Goal: Information Seeking & Learning: Understand process/instructions

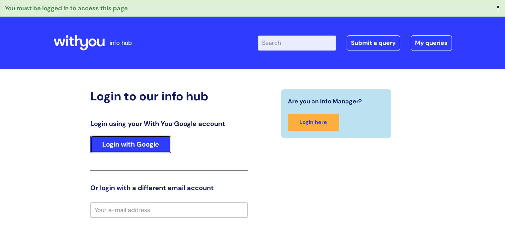
click at [139, 146] on link "Login with Google" at bounding box center [130, 143] width 81 height 17
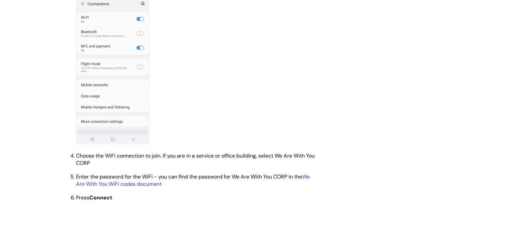
scroll to position [485, 0]
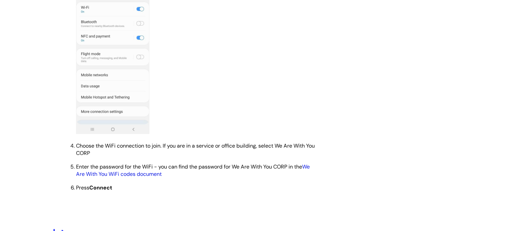
click at [309, 168] on link "We Are With You WiFi codes document" at bounding box center [193, 170] width 234 height 14
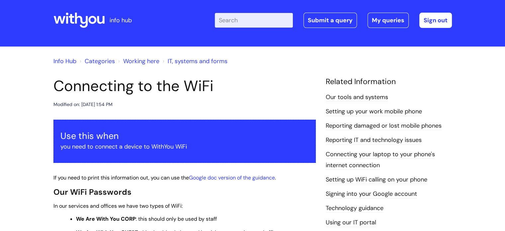
scroll to position [1, 0]
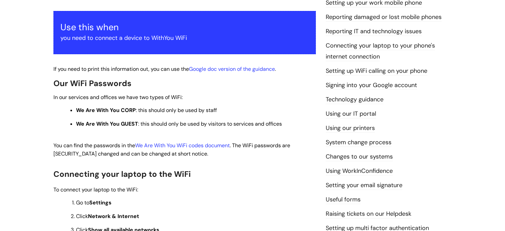
scroll to position [113, 0]
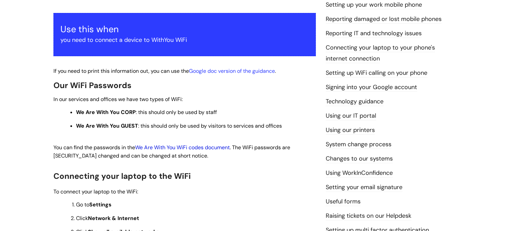
click at [171, 148] on link "We Are With You WiFi codes document" at bounding box center [182, 147] width 95 height 7
